Goal: Navigation & Orientation: Find specific page/section

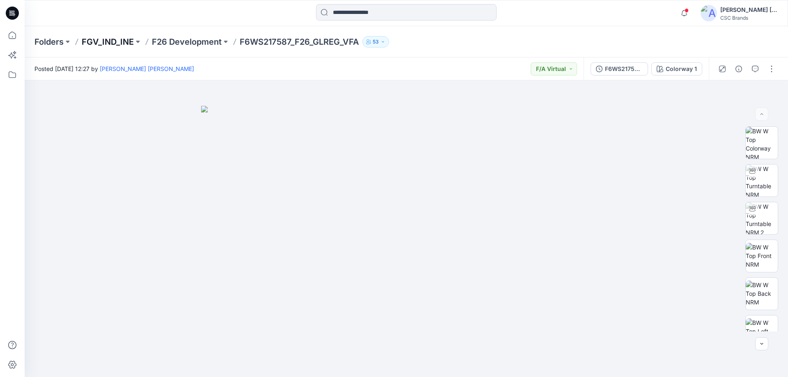
click at [117, 39] on p "FGV_IND_INE" at bounding box center [108, 41] width 52 height 11
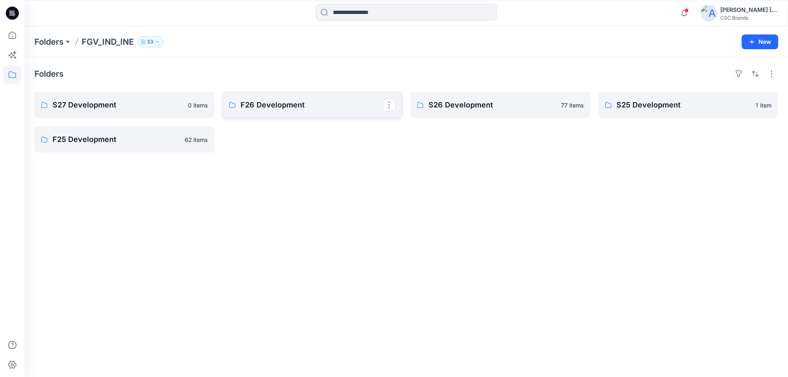
click at [261, 111] on link "F26 Development" at bounding box center [312, 105] width 180 height 26
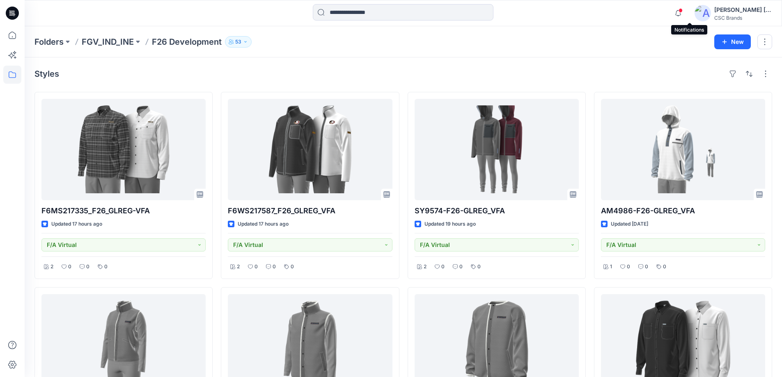
click at [683, 12] on span at bounding box center [680, 10] width 4 height 5
click at [406, 57] on div "Styles F6MS217335_F26_GLREG-VFA Updated 17 hours ago F/A Virtual 2 0 0 0 AL8435…" at bounding box center [403, 382] width 757 height 651
